Goal: Task Accomplishment & Management: Use online tool/utility

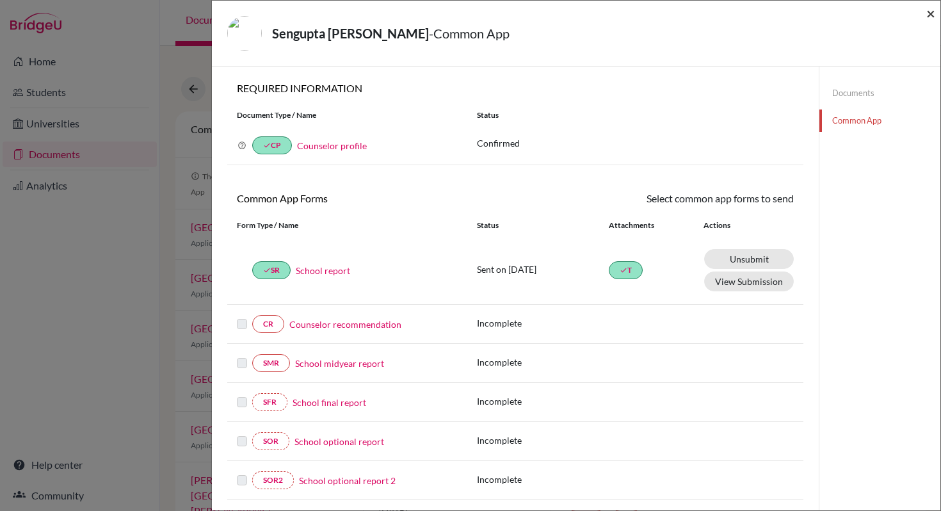
click at [930, 15] on span "×" at bounding box center [930, 13] width 9 height 19
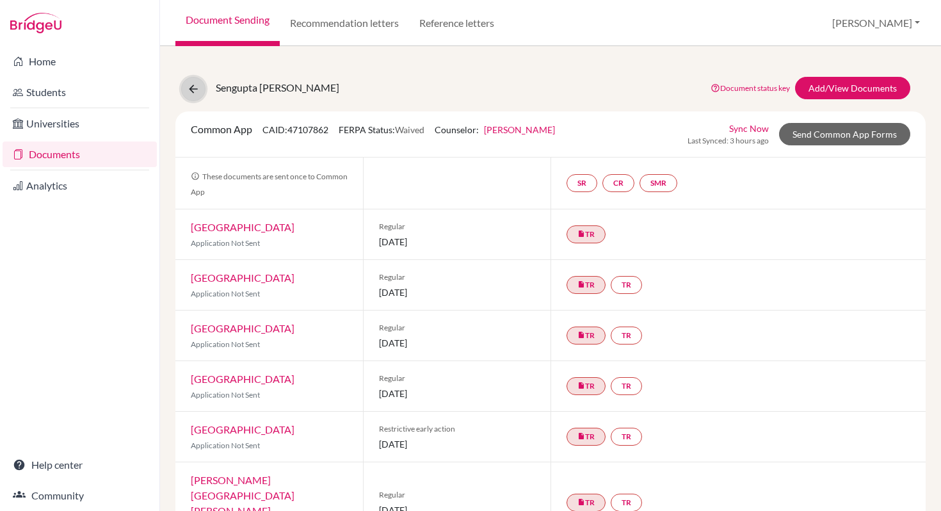
click at [198, 88] on icon at bounding box center [193, 89] width 13 height 13
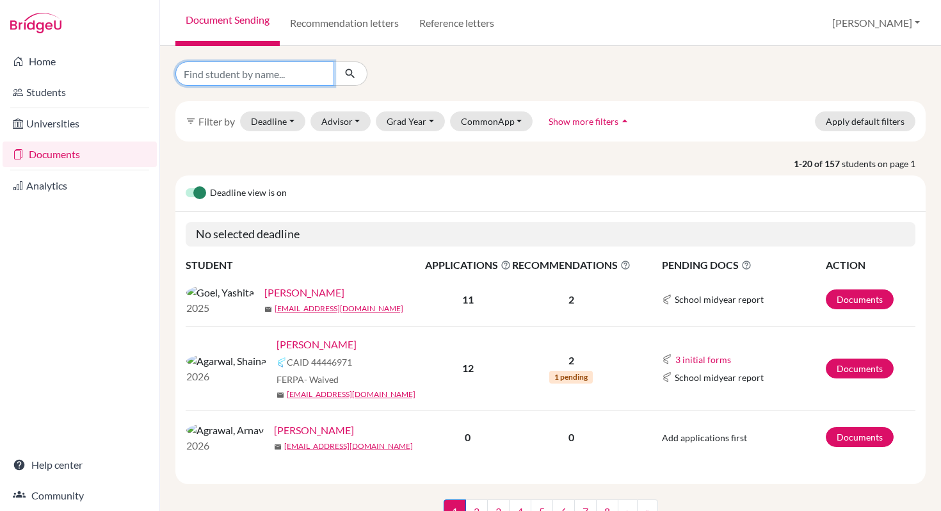
click at [230, 72] on input "Find student by name..." at bounding box center [254, 73] width 159 height 24
type input "Zara"
click button "submit" at bounding box center [350, 73] width 34 height 24
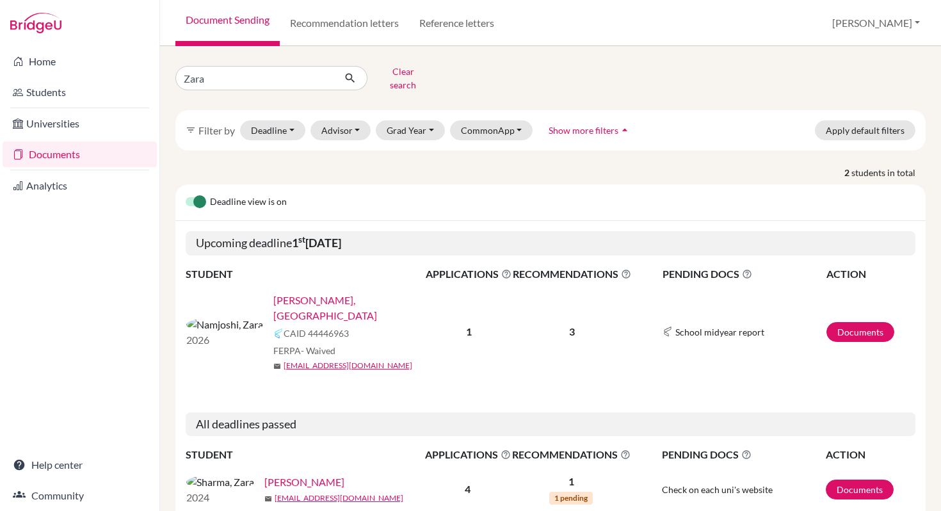
click at [273, 297] on link "[PERSON_NAME], [GEOGRAPHIC_DATA]" at bounding box center [353, 307] width 161 height 31
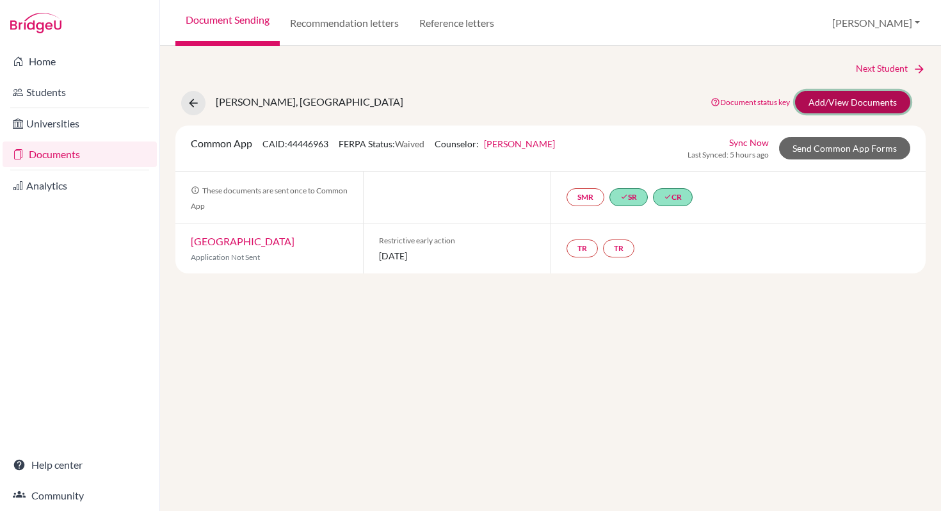
click at [844, 99] on link "Add/View Documents" at bounding box center [852, 102] width 115 height 22
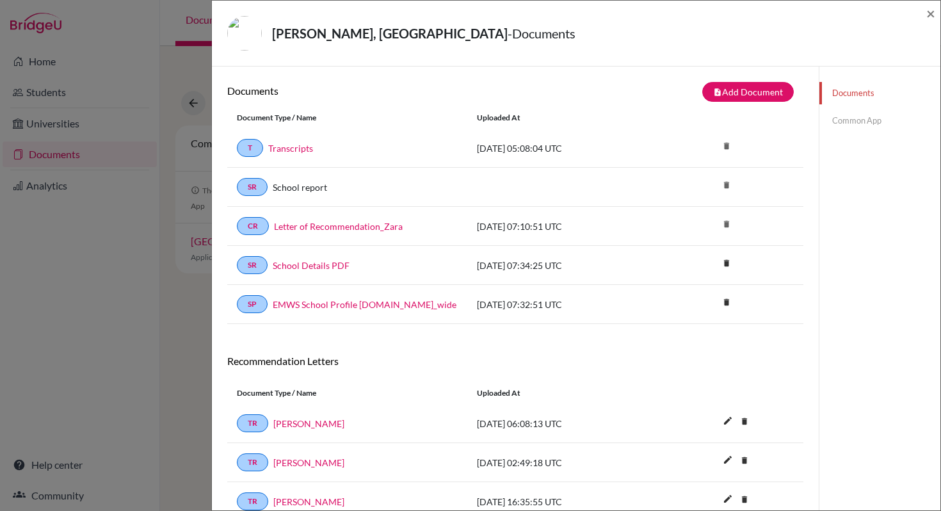
click at [843, 120] on link "Common App" at bounding box center [879, 120] width 121 height 22
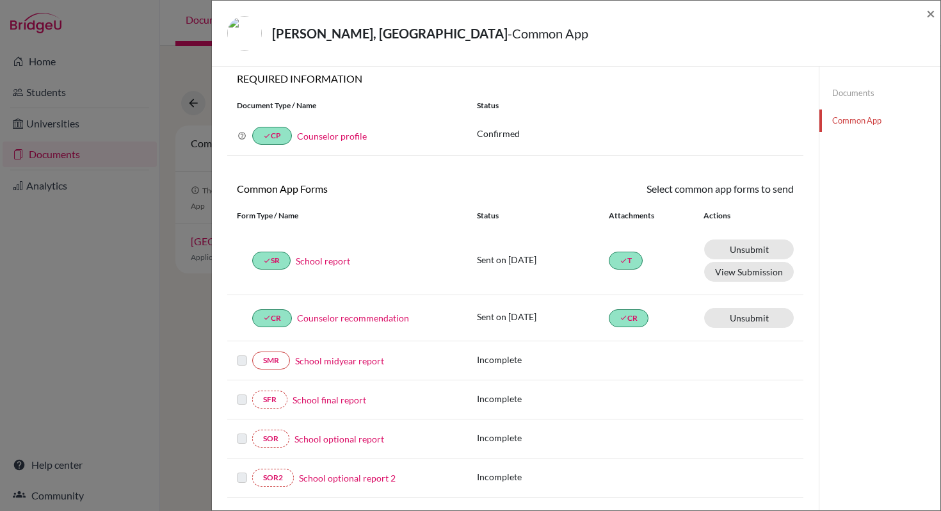
scroll to position [23, 0]
